Goal: Communication & Community: Answer question/provide support

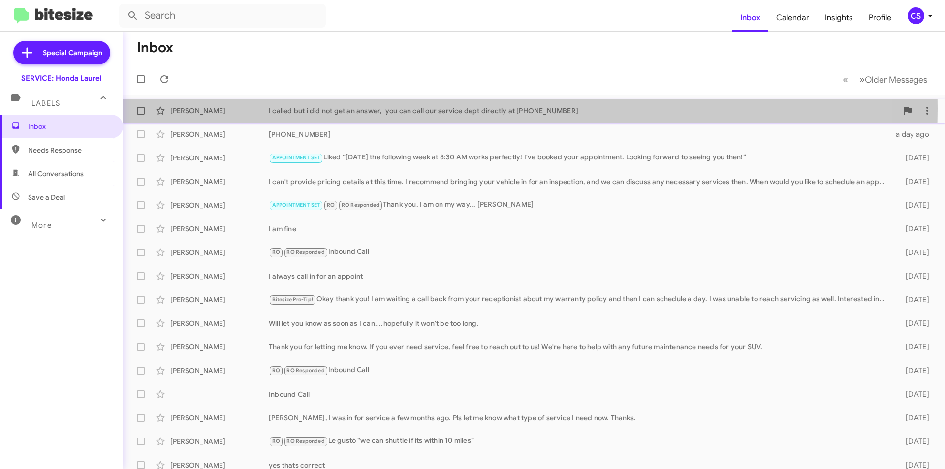
click at [414, 108] on div "I called but i did not get an answer, you can call our service dept directly at…" at bounding box center [583, 111] width 629 height 10
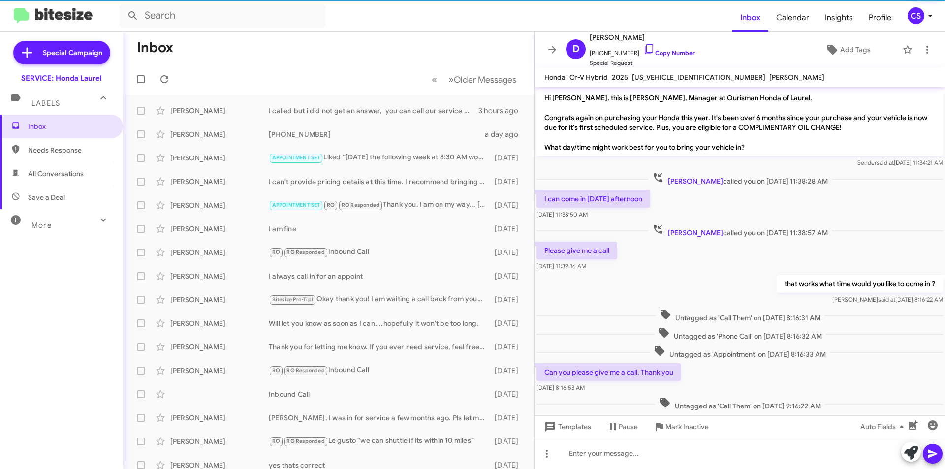
scroll to position [81, 0]
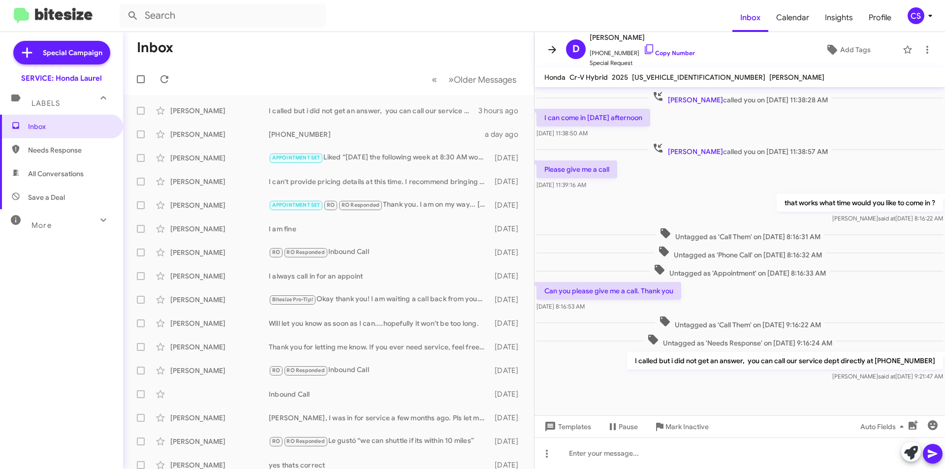
click at [550, 47] on icon at bounding box center [552, 50] width 12 height 12
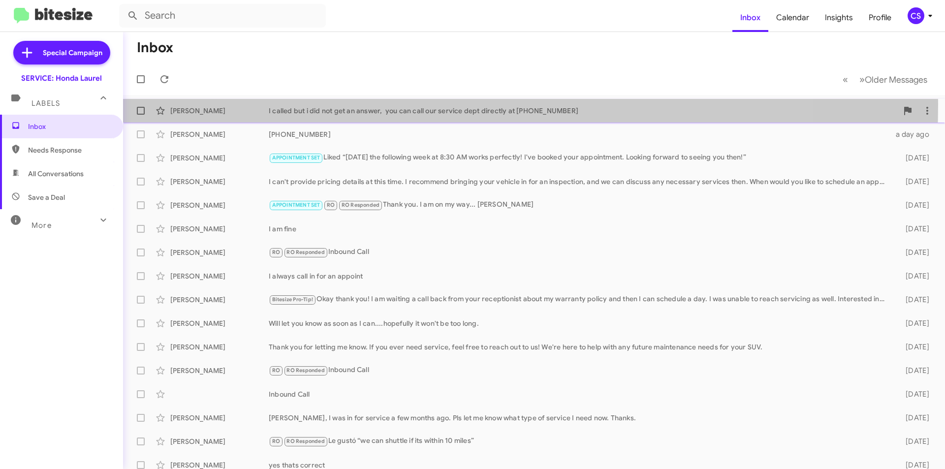
click at [313, 104] on div "[PERSON_NAME] I called but i did not get an answer, you can call our service de…" at bounding box center [534, 111] width 806 height 20
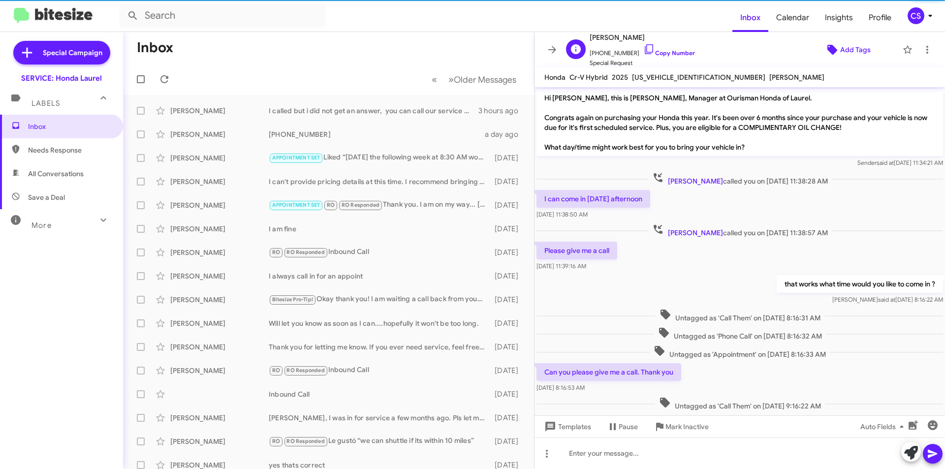
scroll to position [81, 0]
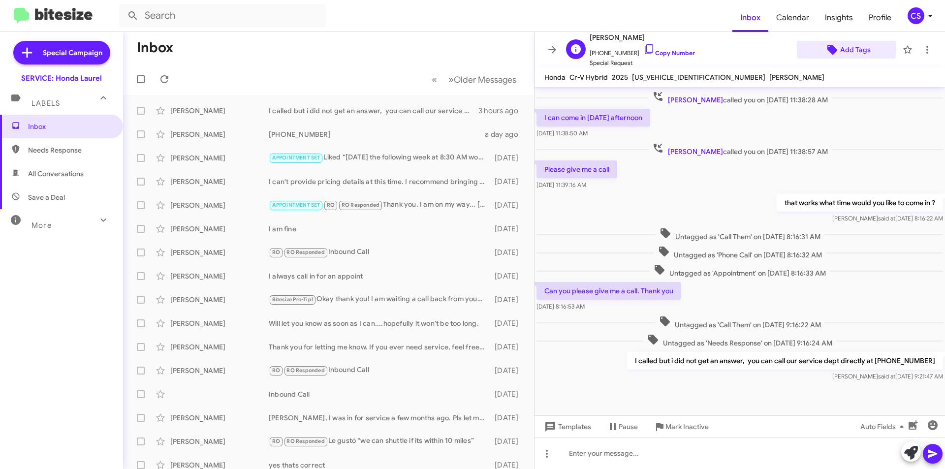
click at [833, 48] on span "Add Tags" at bounding box center [847, 50] width 85 height 18
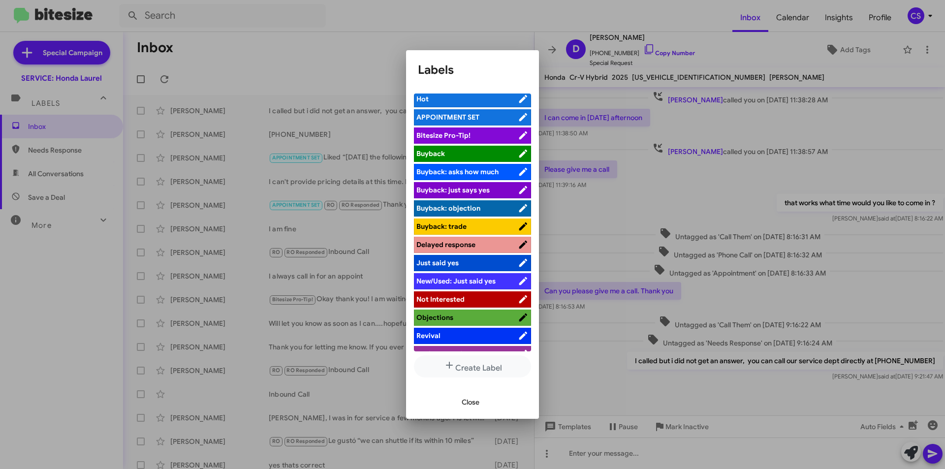
scroll to position [0, 0]
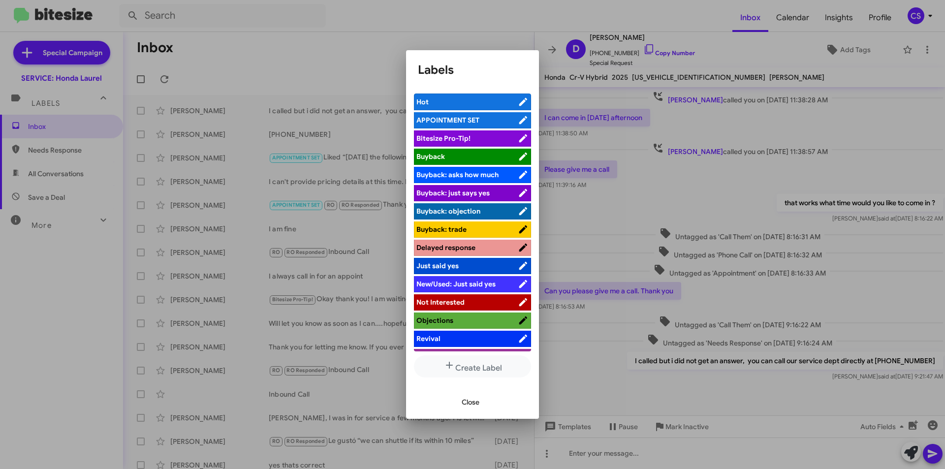
click at [347, 20] on div at bounding box center [472, 234] width 945 height 469
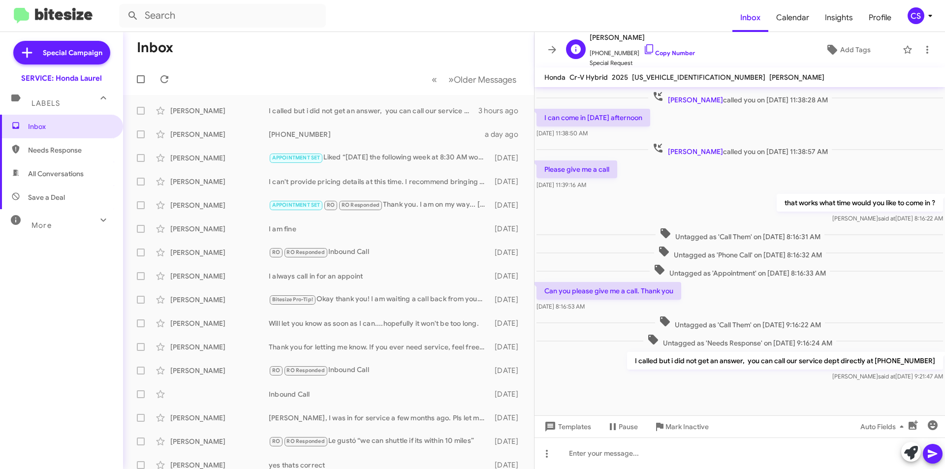
click at [600, 64] on span "Special Request" at bounding box center [642, 63] width 105 height 10
click at [547, 51] on icon at bounding box center [552, 50] width 12 height 12
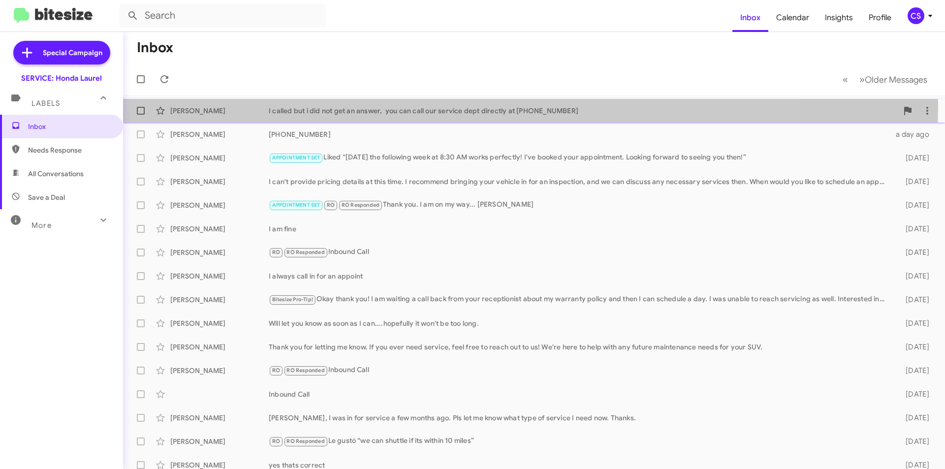
click at [431, 106] on div "I called but i did not get an answer, you can call our service dept directly at…" at bounding box center [583, 111] width 629 height 10
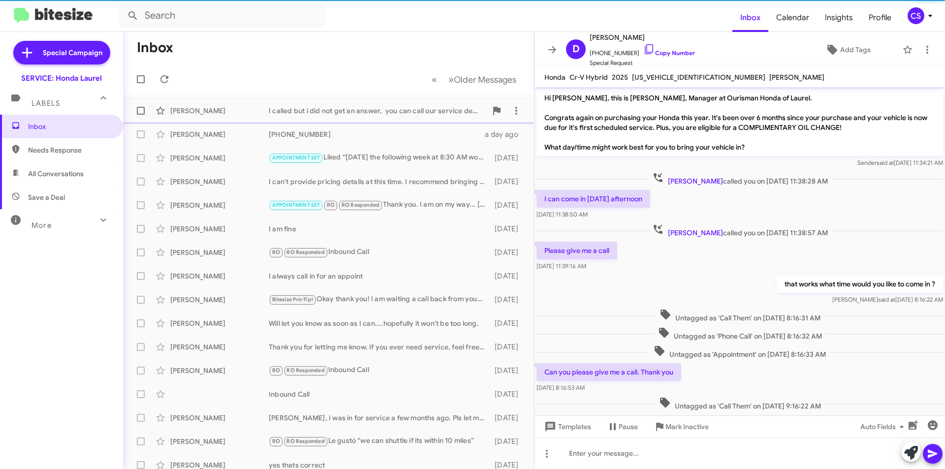
scroll to position [81, 0]
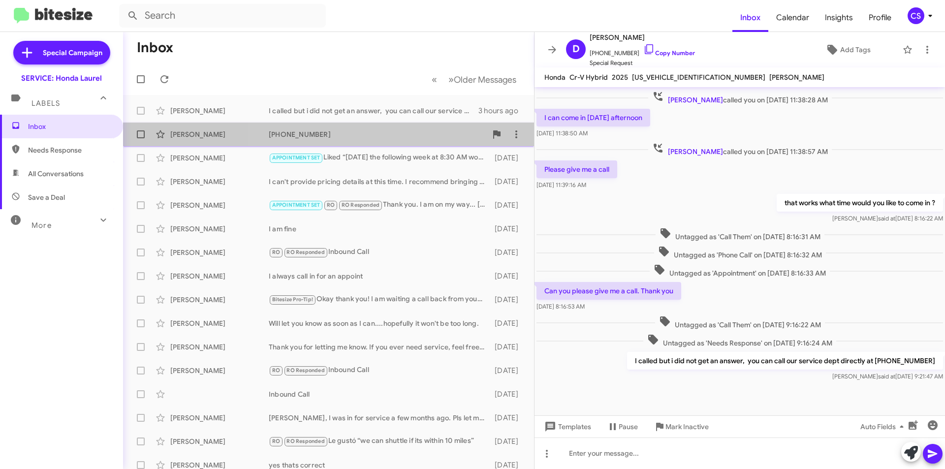
click at [420, 137] on div "[PHONE_NUMBER]" at bounding box center [378, 134] width 218 height 10
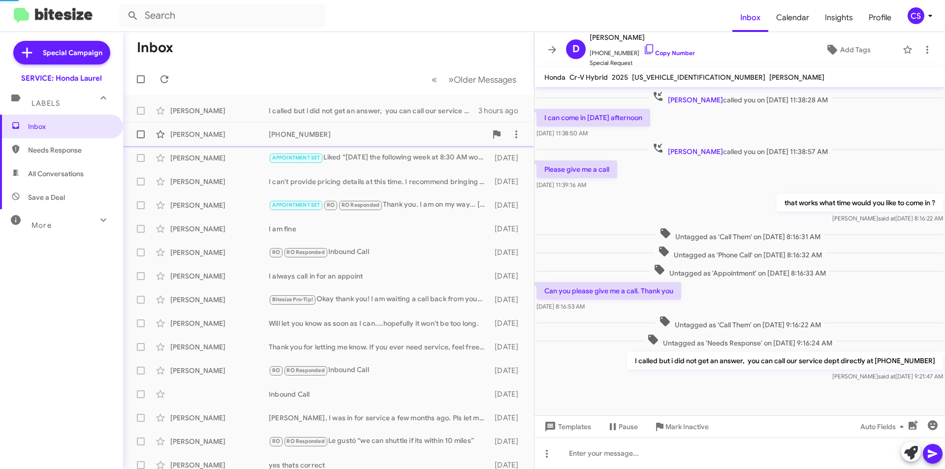
scroll to position [94, 0]
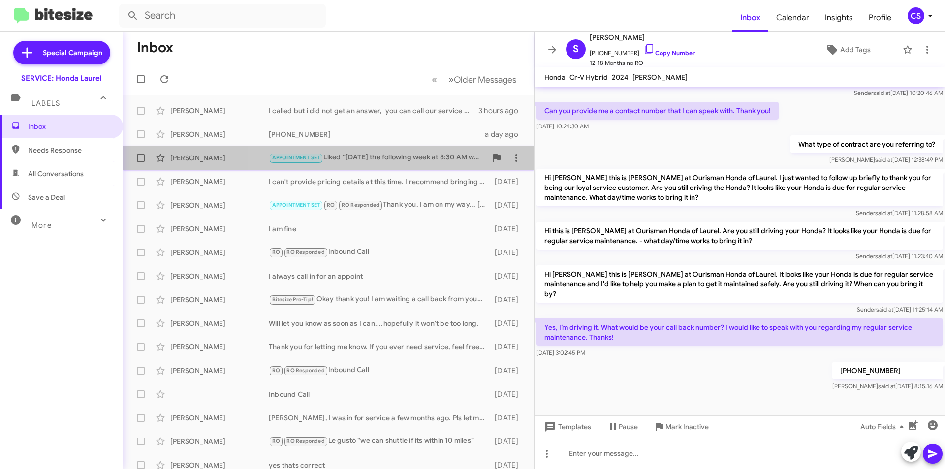
click at [396, 159] on div "APPOINTMENT SET Liked “[DATE] the following week at 8:30 AM works perfectly! I'…" at bounding box center [378, 157] width 218 height 11
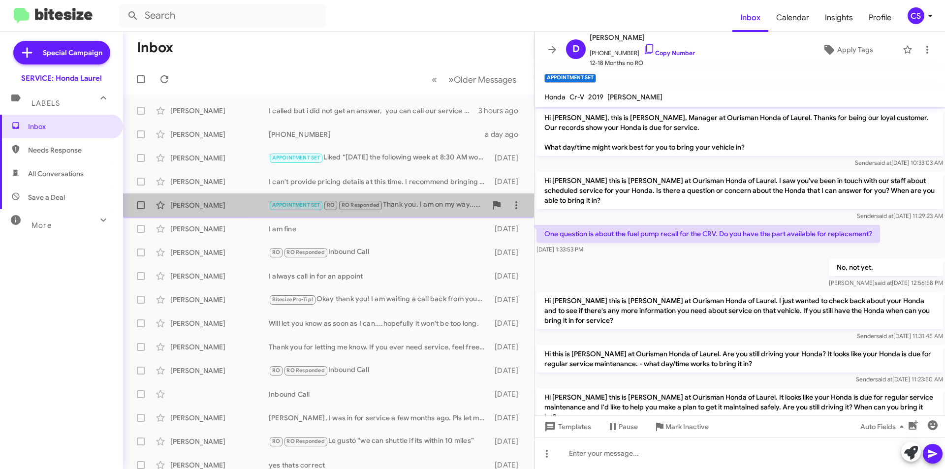
click at [411, 199] on div "APPOINTMENT SET RO RO Responded Thank you. I am on my way... [PERSON_NAME]" at bounding box center [378, 204] width 218 height 11
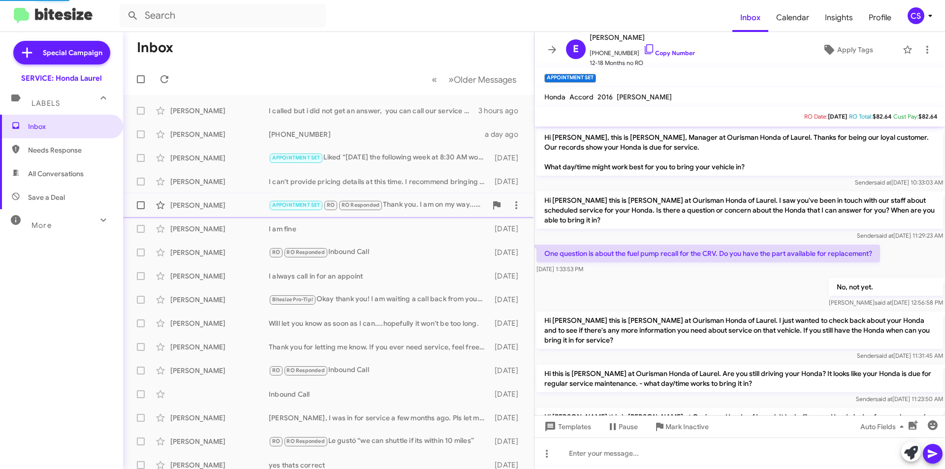
scroll to position [56, 0]
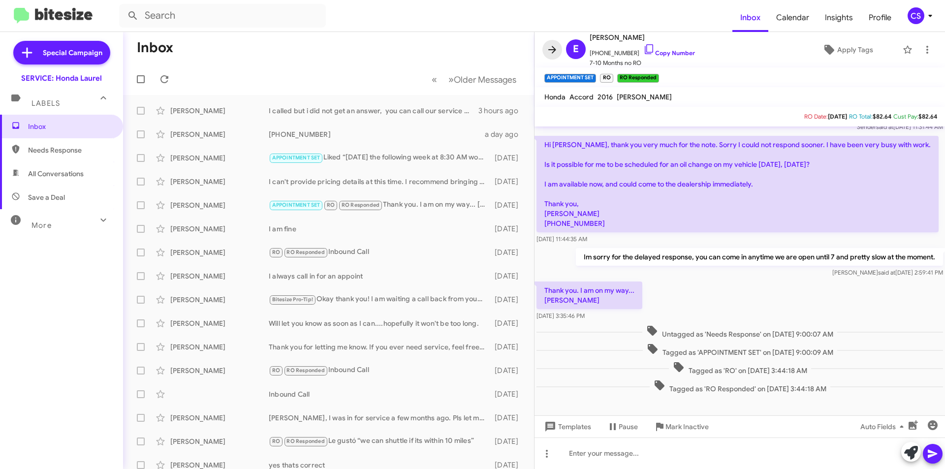
click at [550, 49] on icon at bounding box center [552, 50] width 12 height 12
